Goal: Communication & Community: Ask a question

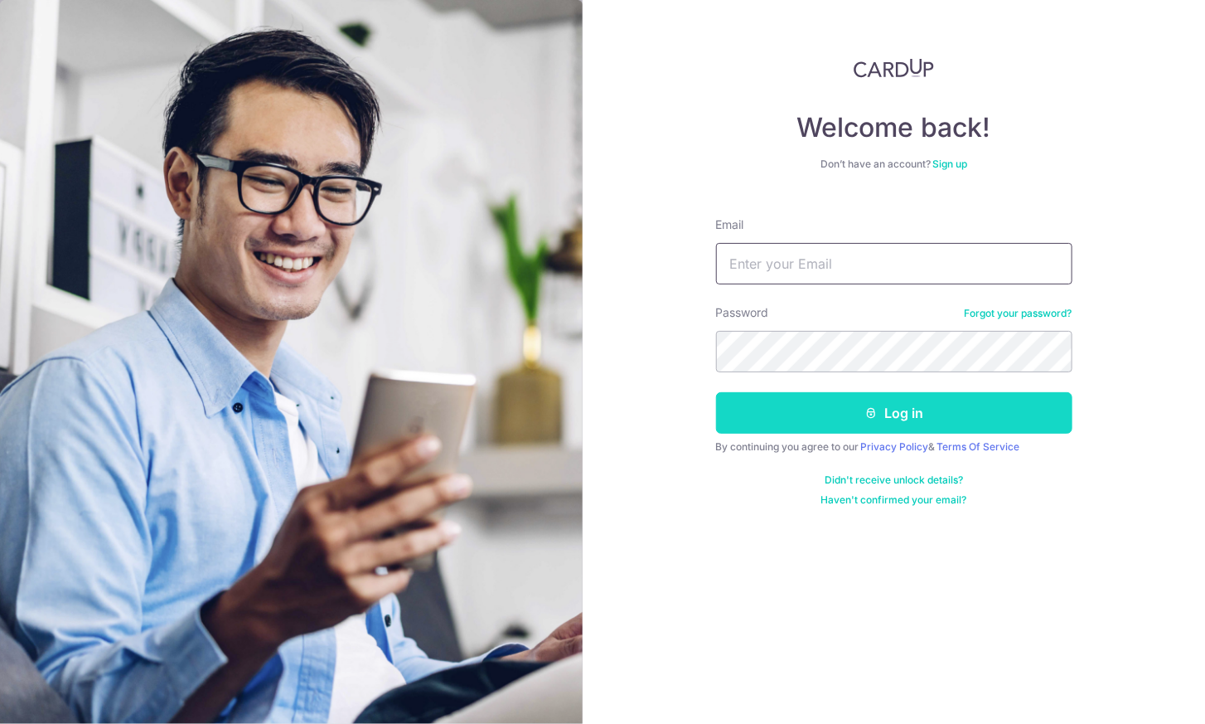
type input "[PERSON_NAME][EMAIL_ADDRESS][PERSON_NAME][DOMAIN_NAME]"
click at [865, 412] on icon "submit" at bounding box center [871, 412] width 13 height 13
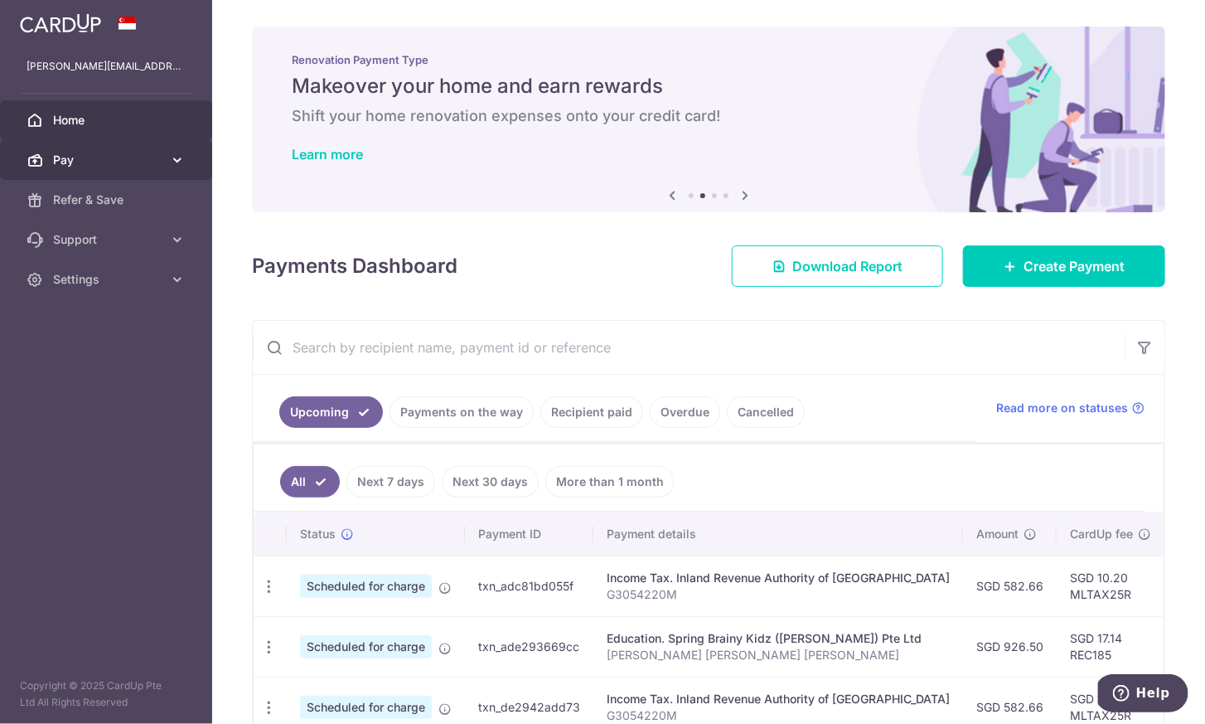
click at [140, 145] on link "Pay" at bounding box center [106, 160] width 212 height 40
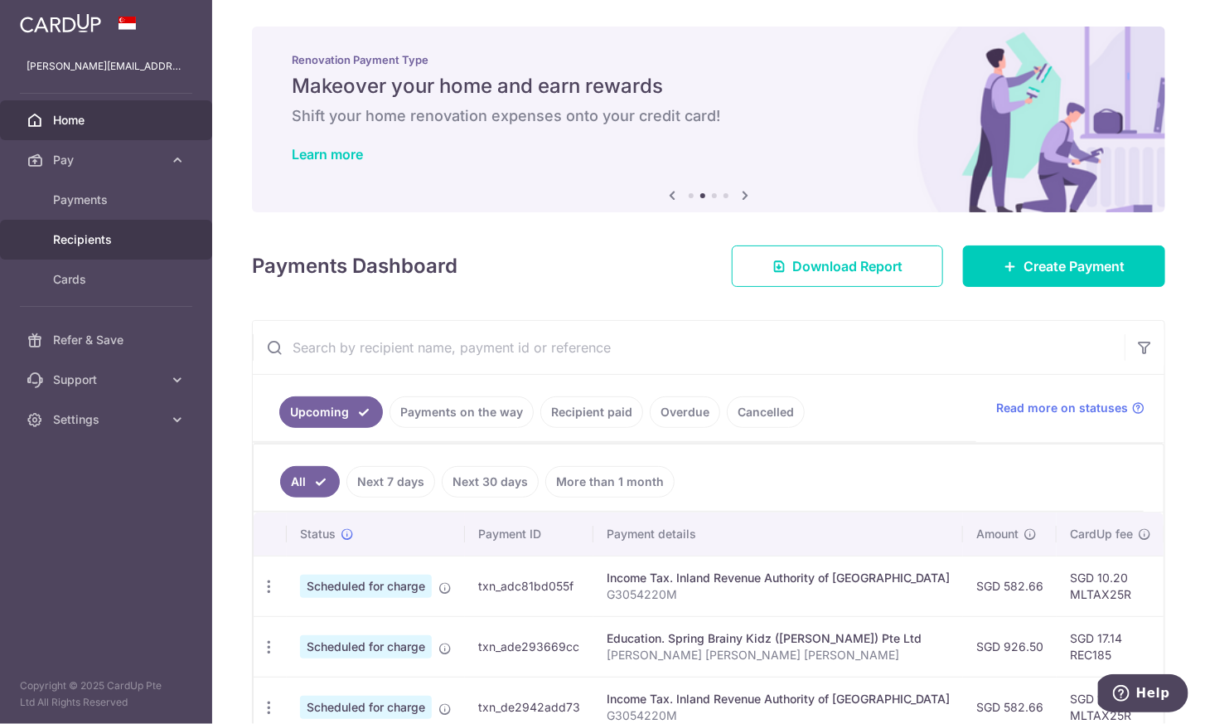
click at [124, 232] on span "Recipients" at bounding box center [107, 239] width 109 height 17
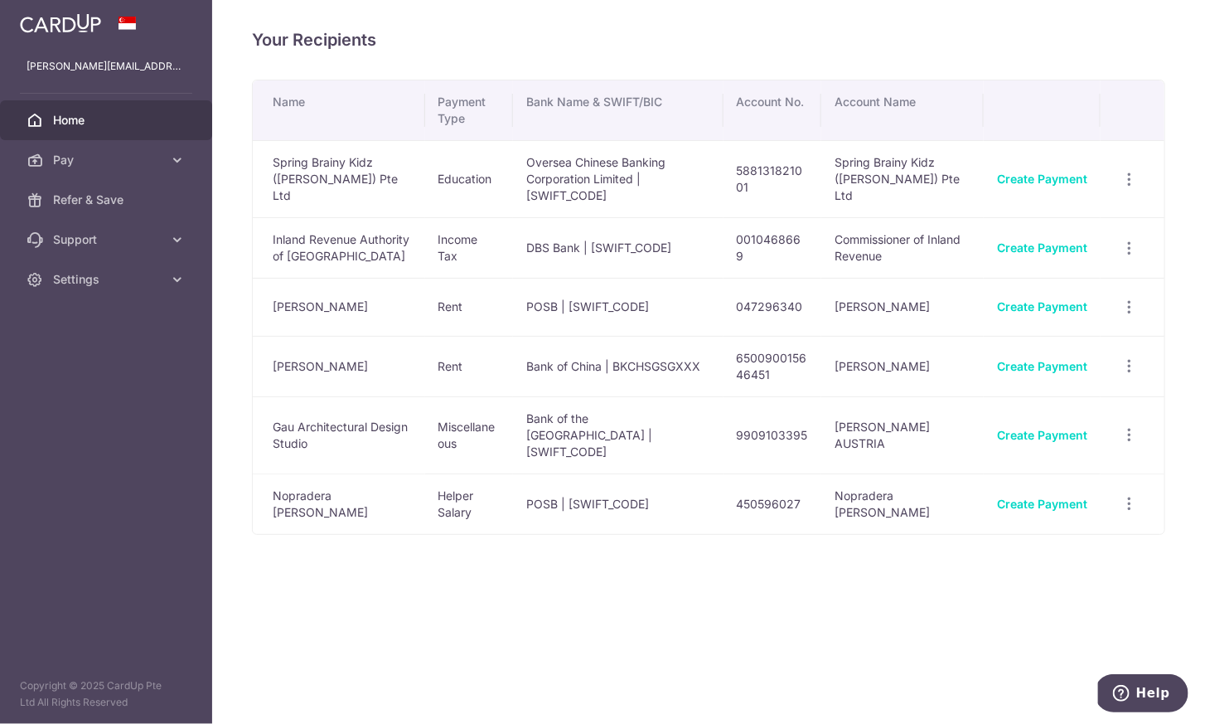
click at [91, 128] on link "Home" at bounding box center [106, 120] width 212 height 40
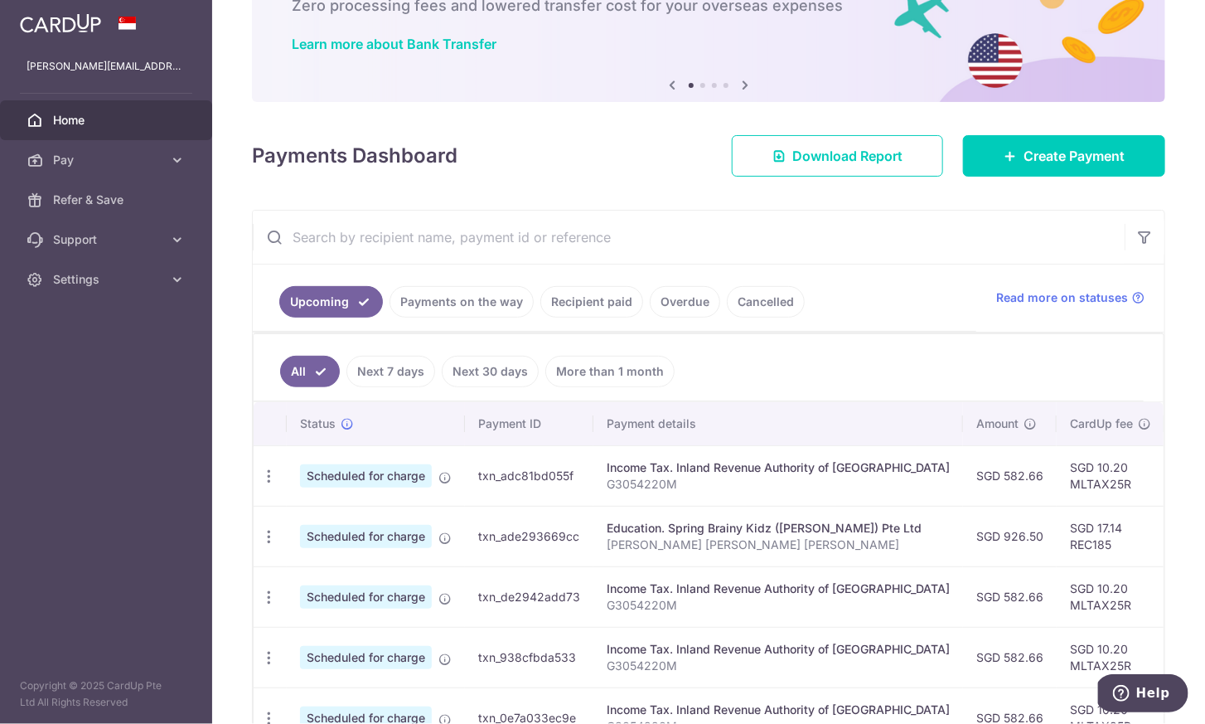
scroll to position [113, 0]
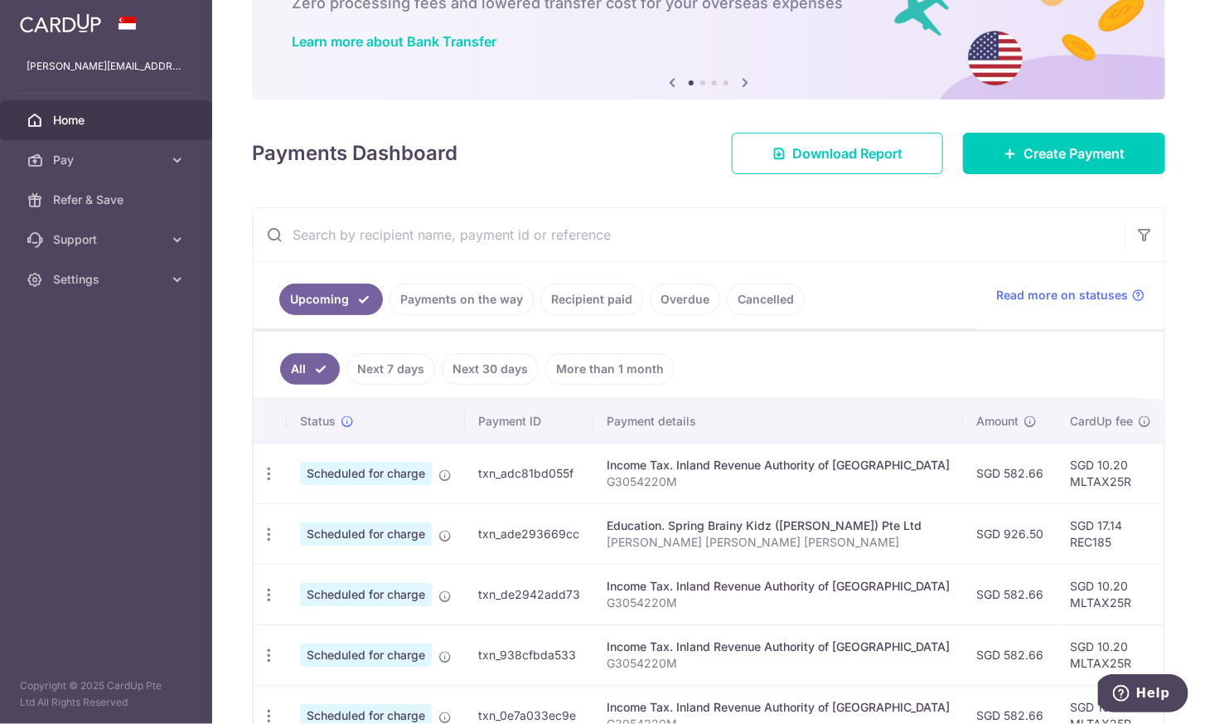
click at [598, 298] on link "Recipient paid" at bounding box center [591, 298] width 103 height 31
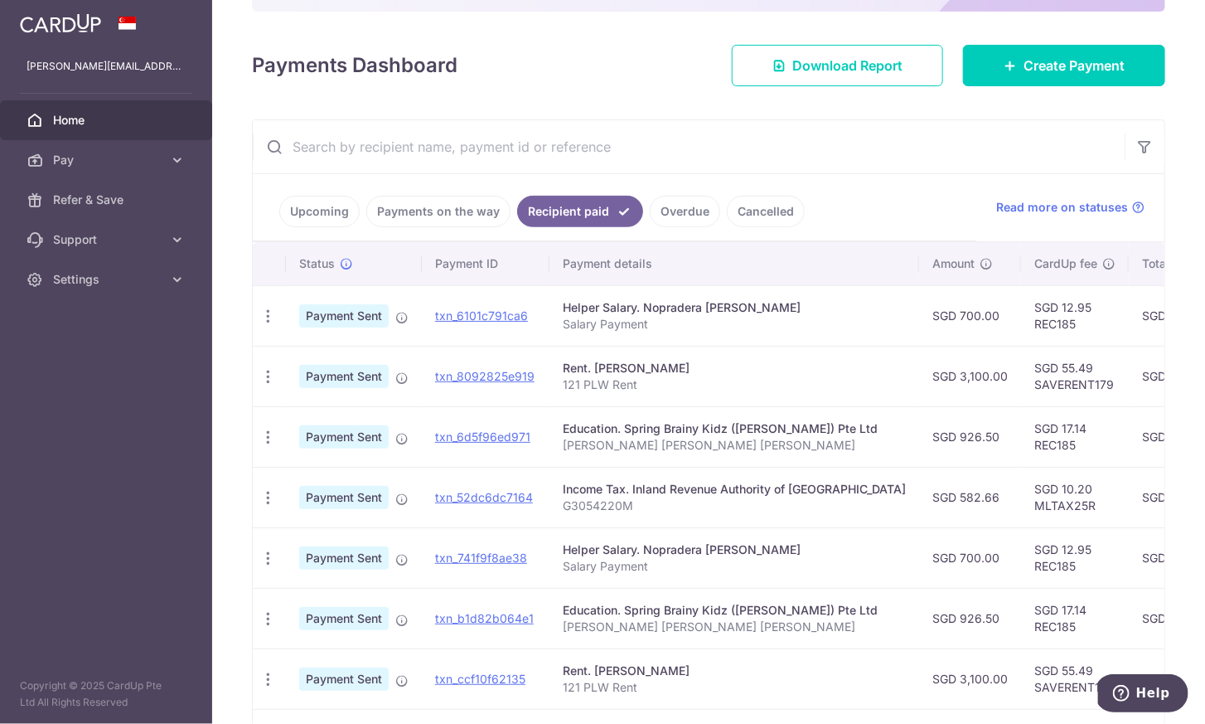
scroll to position [202, 0]
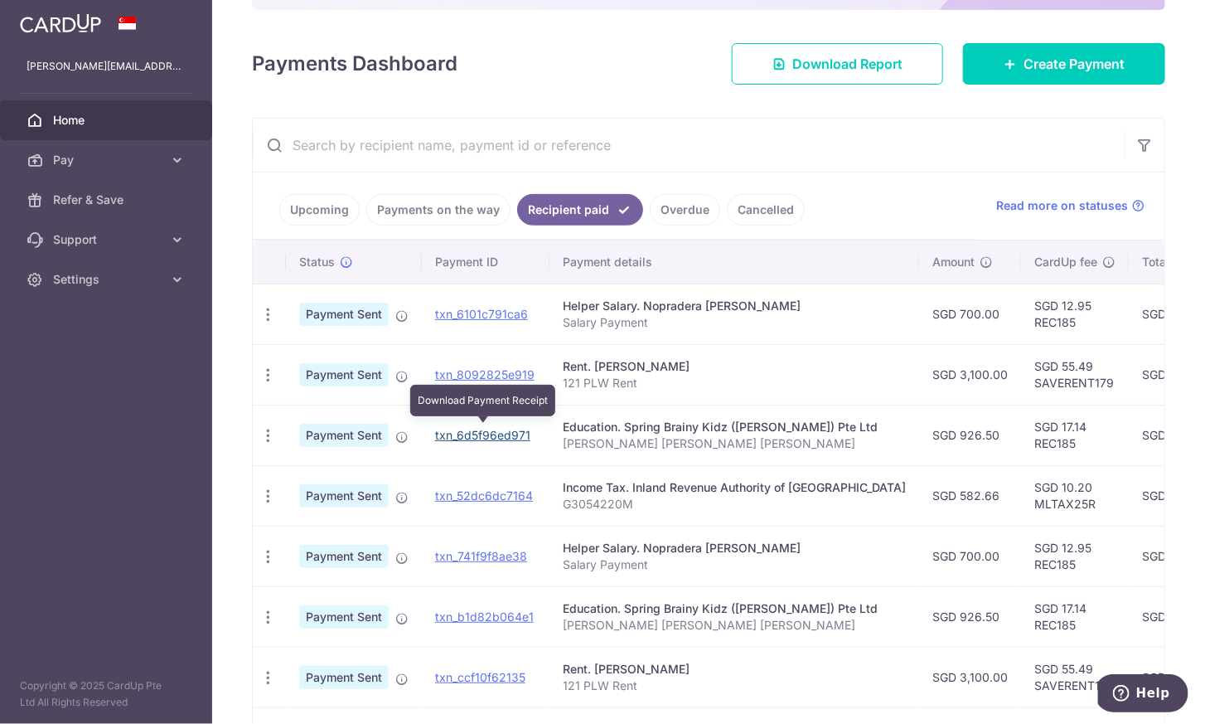
click at [496, 429] on link "txn_6d5f96ed971" at bounding box center [482, 435] width 95 height 14
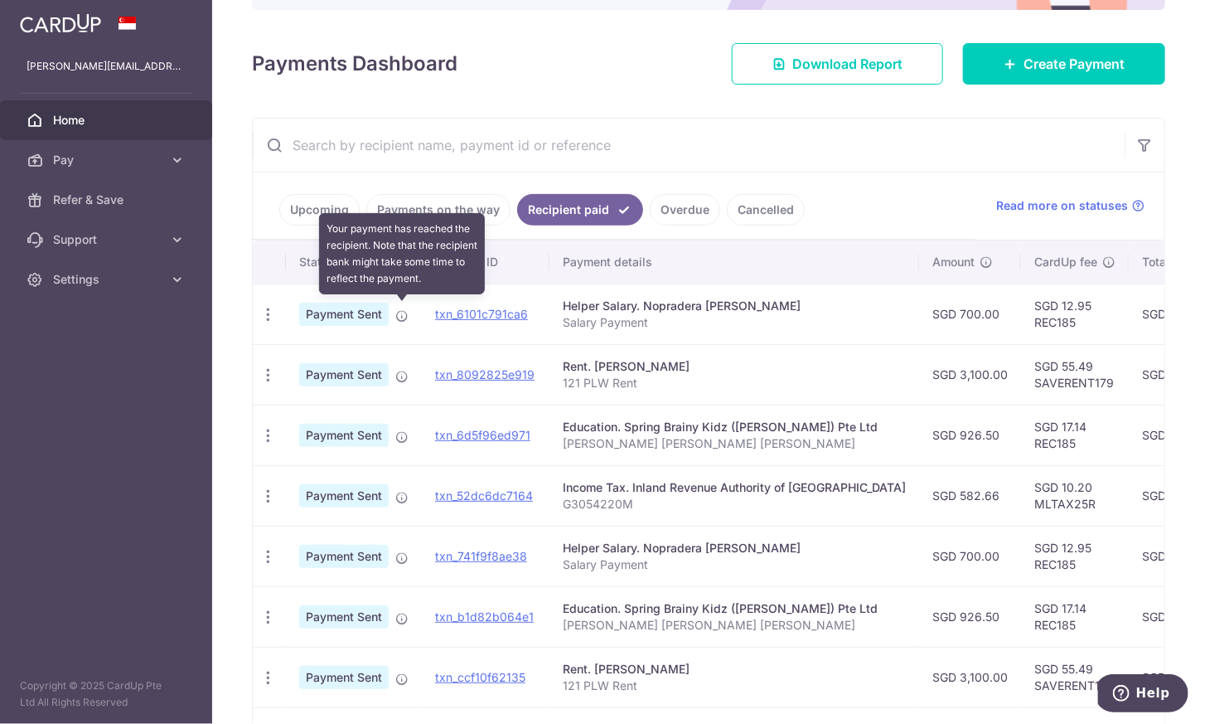
click at [401, 309] on icon at bounding box center [401, 315] width 13 height 13
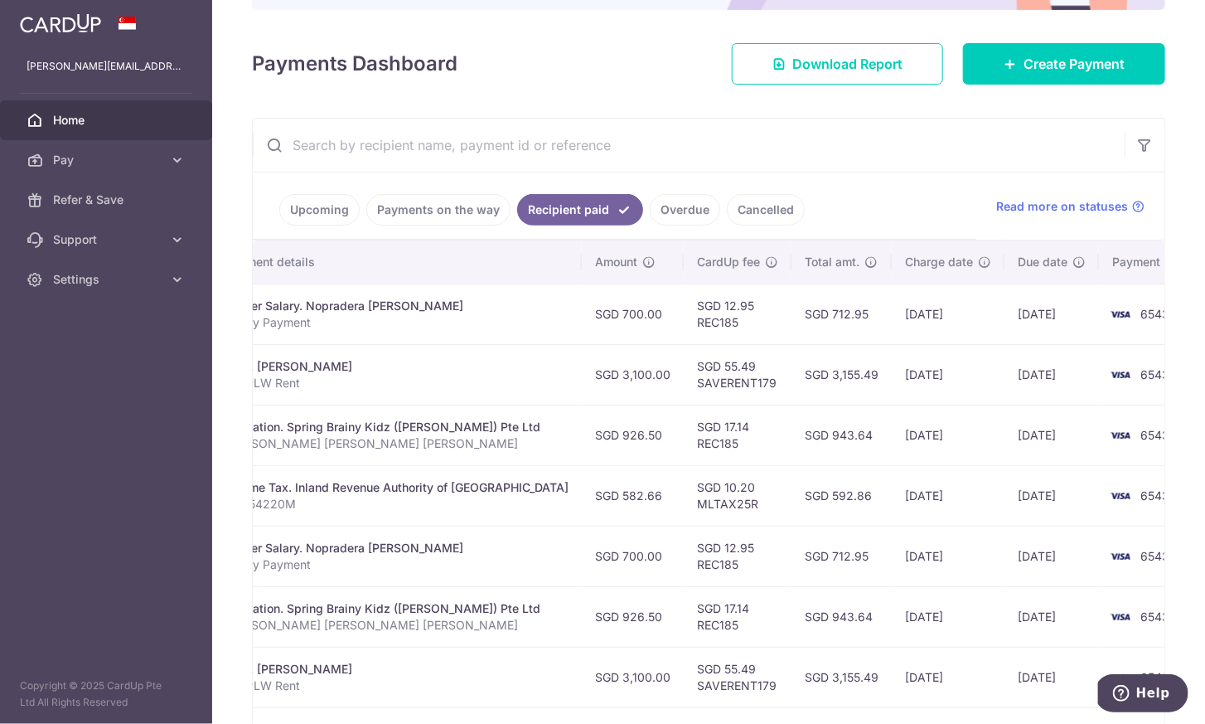
scroll to position [0, 0]
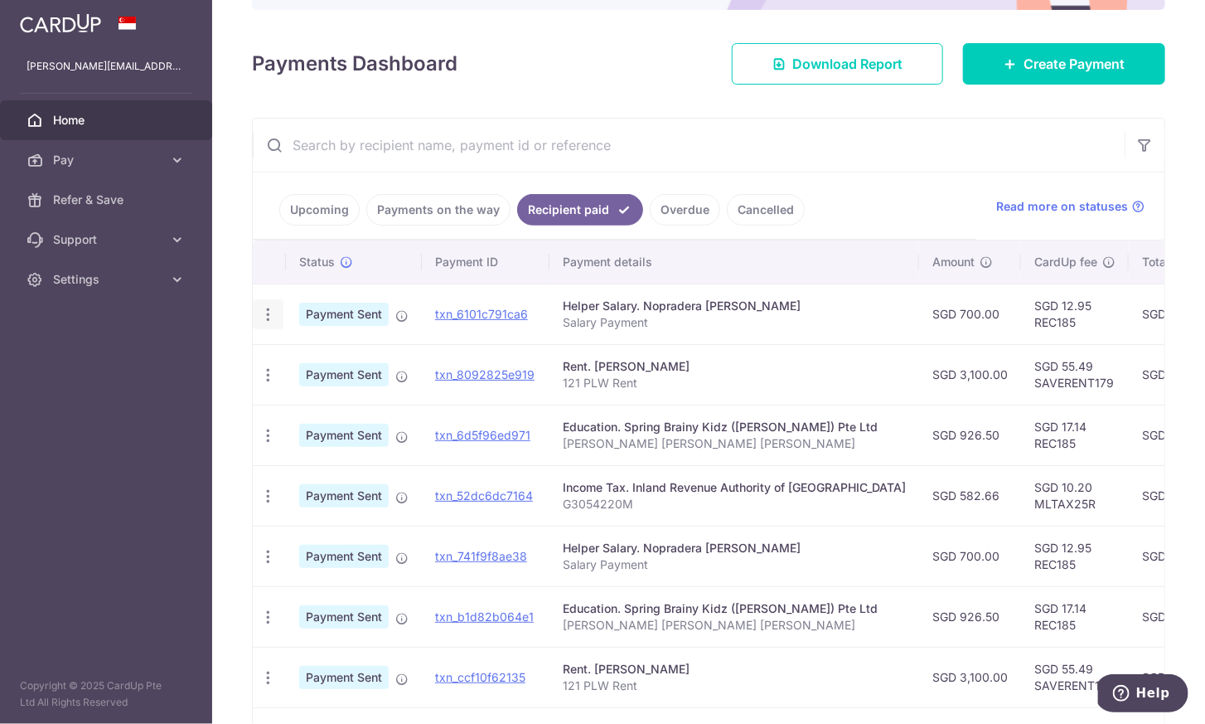
click at [269, 308] on icon "button" at bounding box center [267, 314] width 17 height 17
click at [334, 356] on span "PDF Receipt" at bounding box center [356, 359] width 113 height 17
click at [1129, 693] on icon "Help" at bounding box center [1120, 692] width 17 height 17
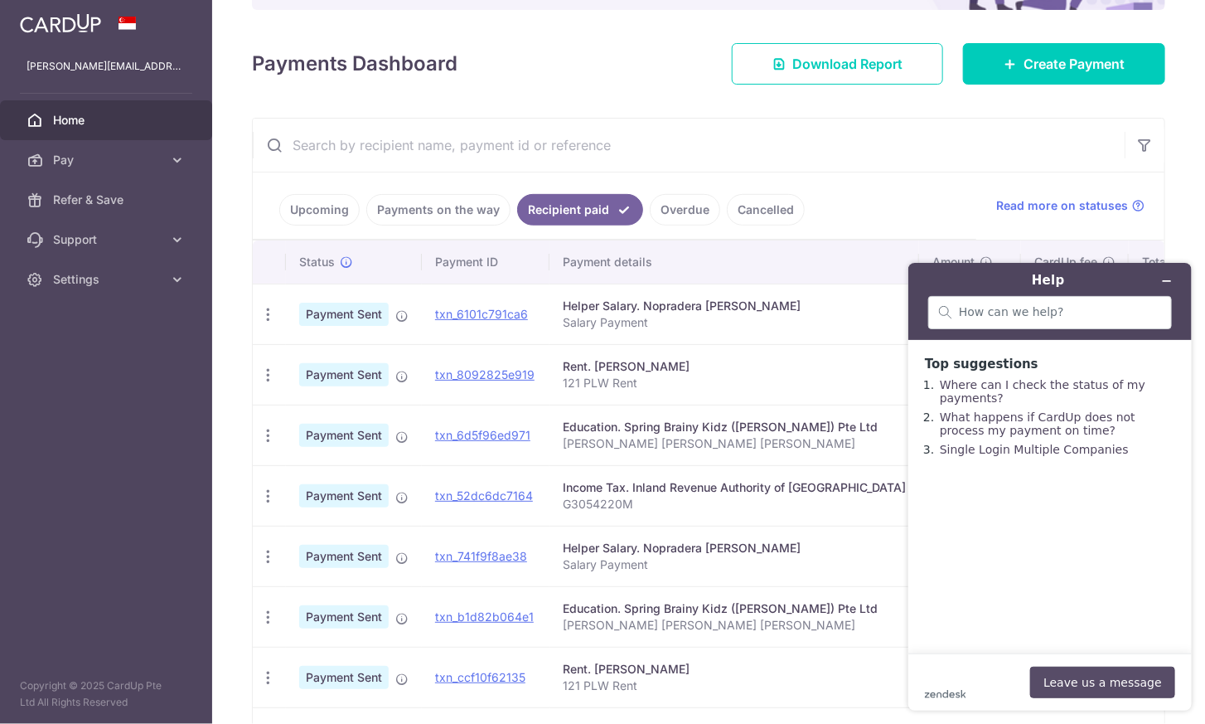
click at [1077, 681] on button "Leave us a message" at bounding box center [1102, 681] width 145 height 31
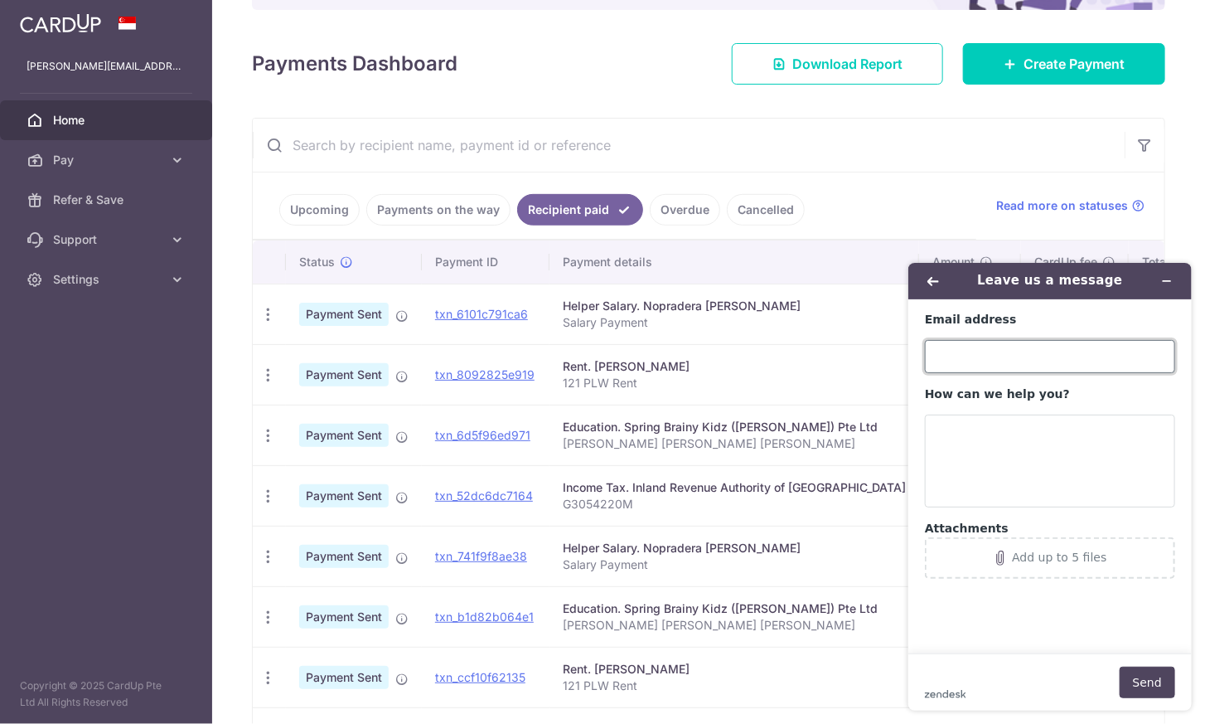
click at [1061, 358] on input "Email address" at bounding box center [1049, 355] width 250 height 33
type input "[PERSON_NAME][EMAIL_ADDRESS][PERSON_NAME][DOMAIN_NAME]"
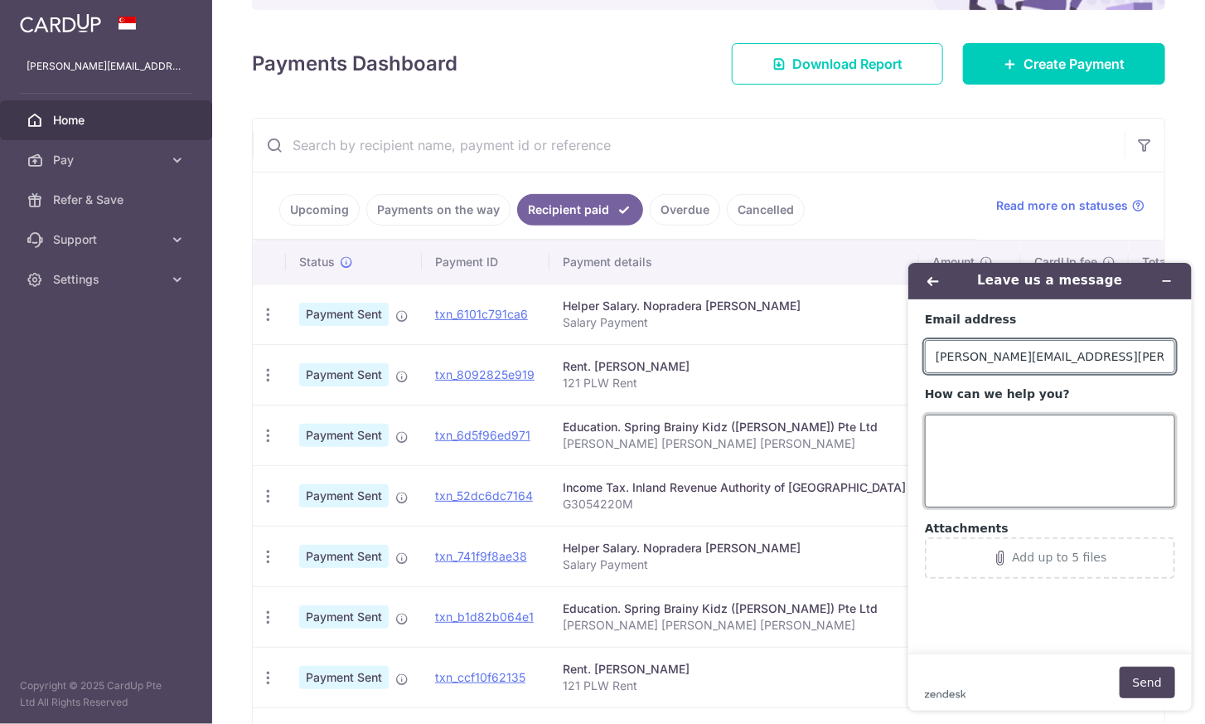
click at [961, 451] on textarea "How can we help you?" at bounding box center [1049, 460] width 250 height 93
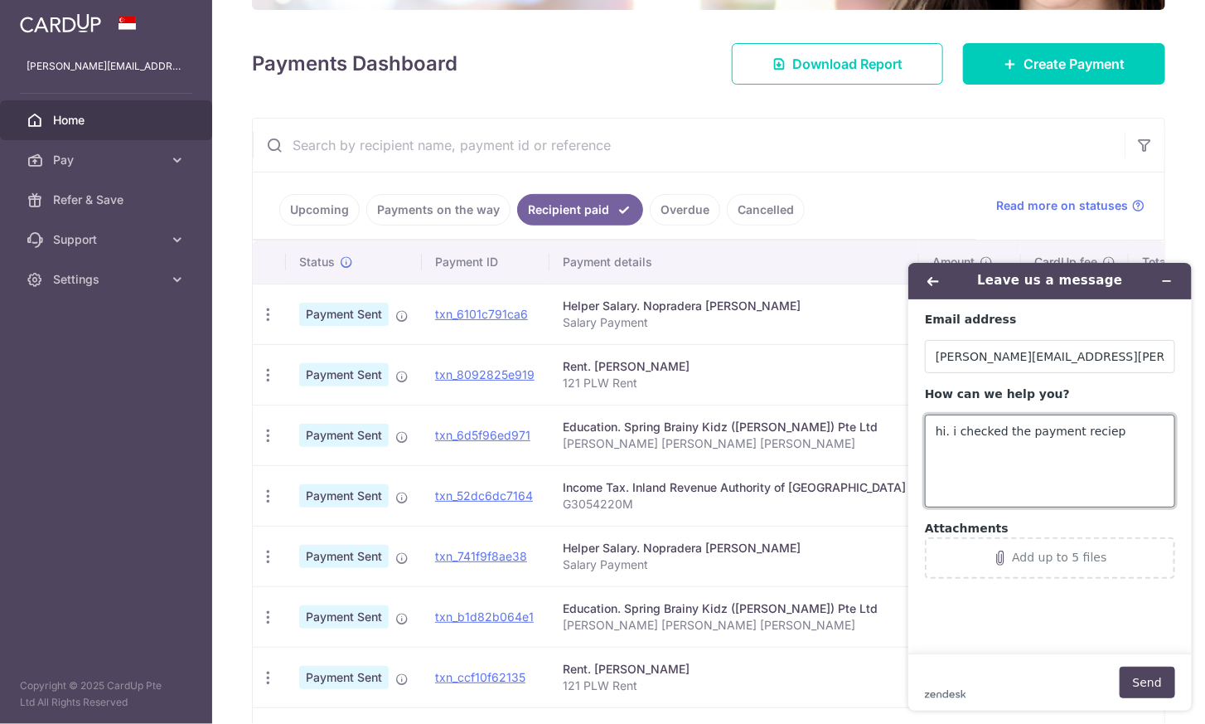
type textarea "hi. i checked the payment reciept"
click at [947, 427] on textarea "hi. i checked the payment reciept" at bounding box center [1049, 460] width 250 height 93
click at [1119, 431] on textarea "hi. i checked the payment reciept" at bounding box center [1049, 460] width 250 height 93
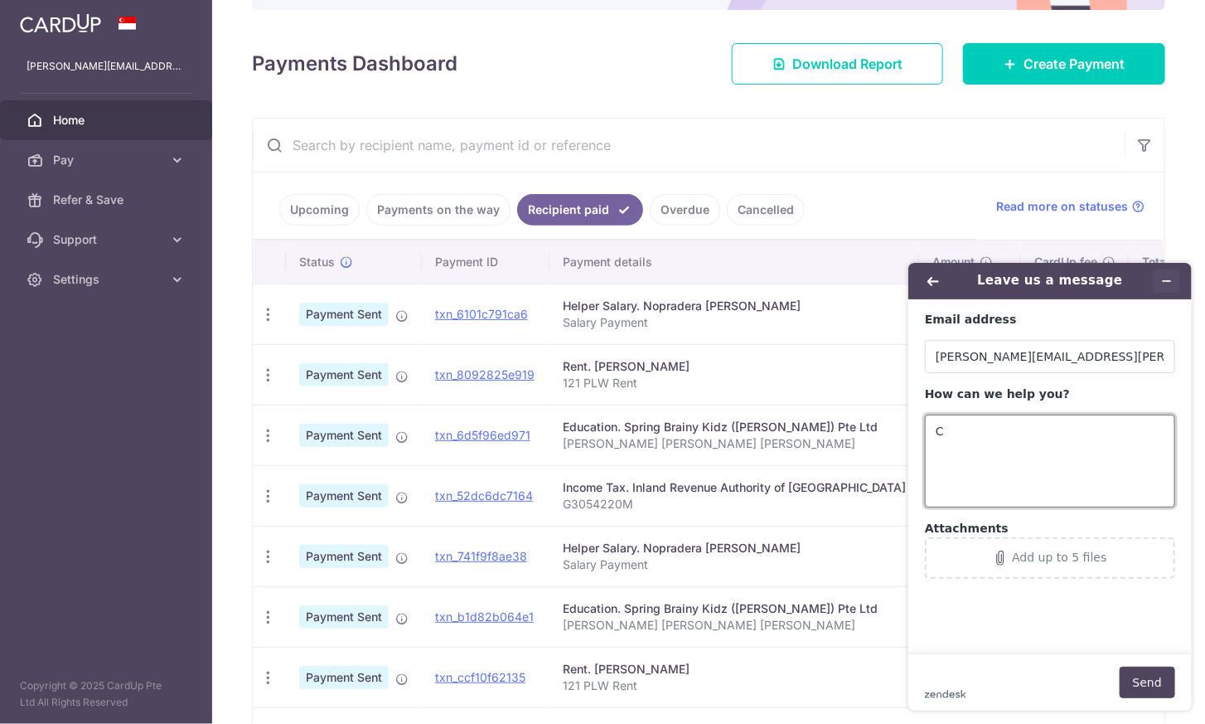
type textarea "C"
click at [1168, 278] on icon "Minimize widget" at bounding box center [1166, 280] width 12 height 12
